Goal: Find specific page/section: Find specific page/section

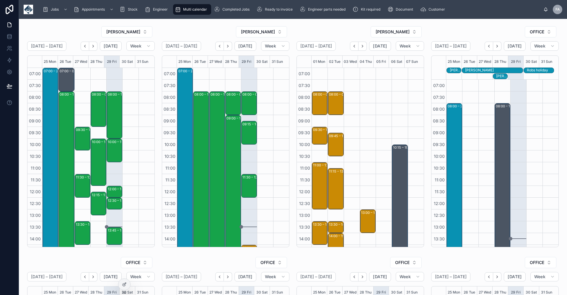
scroll to position [116, 0]
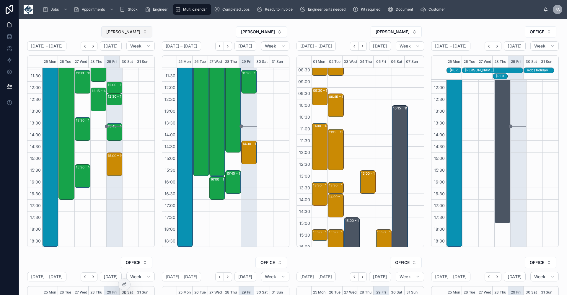
click at [144, 32] on button "[PERSON_NAME]" at bounding box center [126, 31] width 51 height 11
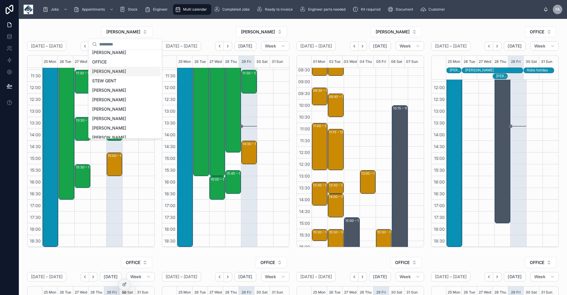
scroll to position [79, 0]
click at [123, 118] on div "[PERSON_NAME]" at bounding box center [125, 118] width 71 height 9
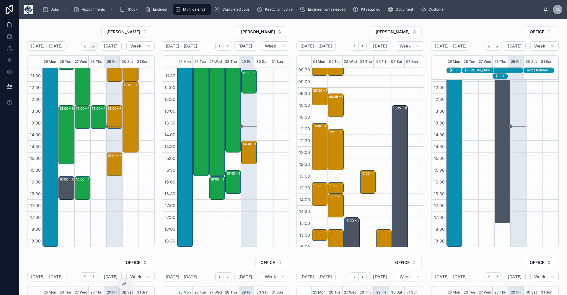
click at [93, 46] on icon "Next" at bounding box center [93, 46] width 4 height 4
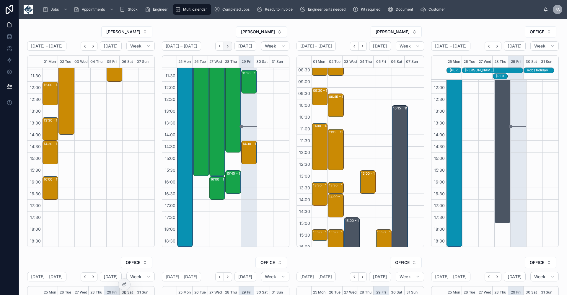
click at [227, 45] on icon "Next" at bounding box center [228, 46] width 4 height 4
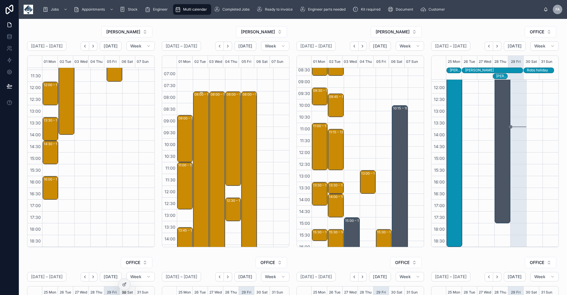
click at [200, 133] on div "08:00 – 16:00 installs - timed 8am - ne37 1eq -TN360- UPGRADE - 43 X VT101/ CAN…" at bounding box center [201, 186] width 14 height 188
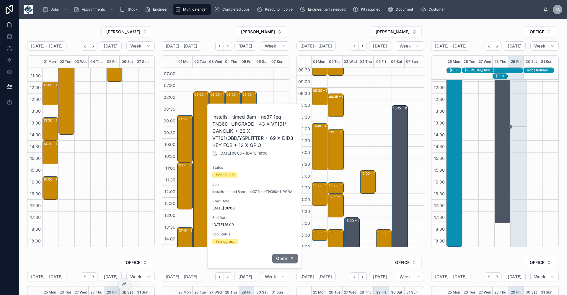
click at [283, 258] on span "Open" at bounding box center [281, 258] width 11 height 5
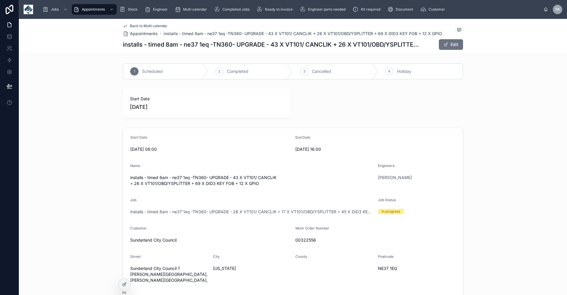
click at [142, 25] on span "Back to Multi calendar" at bounding box center [148, 26] width 37 height 5
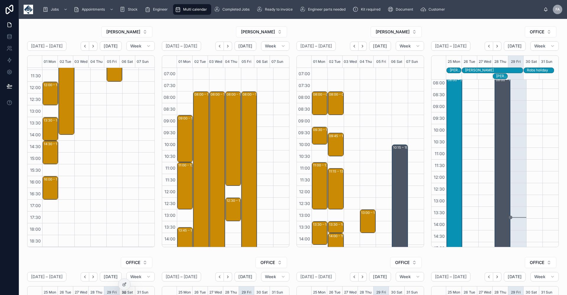
scroll to position [39, 0]
click at [497, 45] on icon "Next" at bounding box center [497, 46] width 1 height 2
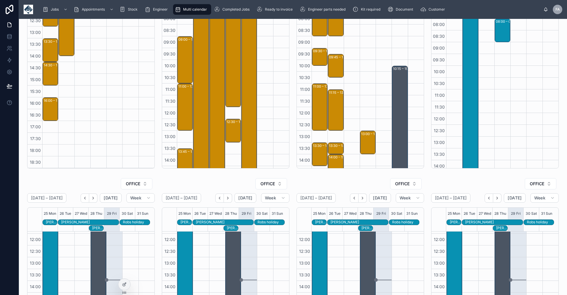
scroll to position [157, 0]
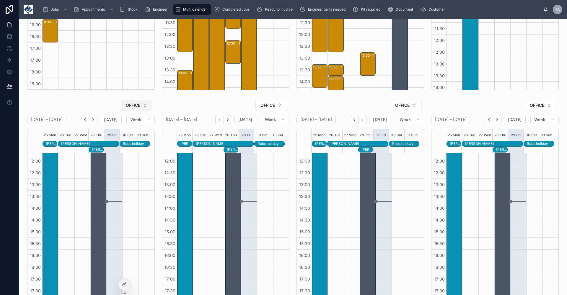
click at [144, 105] on button "OFFICE" at bounding box center [137, 105] width 32 height 11
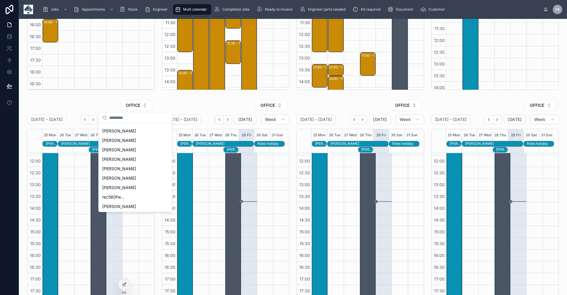
scroll to position [159, 0]
click at [142, 177] on div "[PERSON_NAME]" at bounding box center [135, 177] width 71 height 9
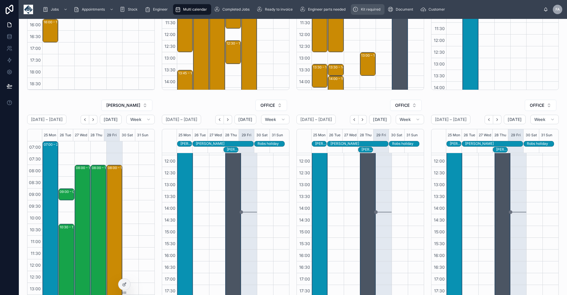
drag, startPoint x: 375, startPoint y: 8, endPoint x: 371, endPoint y: 8, distance: 3.3
click at [374, 8] on span "Kit required" at bounding box center [370, 9] width 19 height 5
